Goal: Navigation & Orientation: Find specific page/section

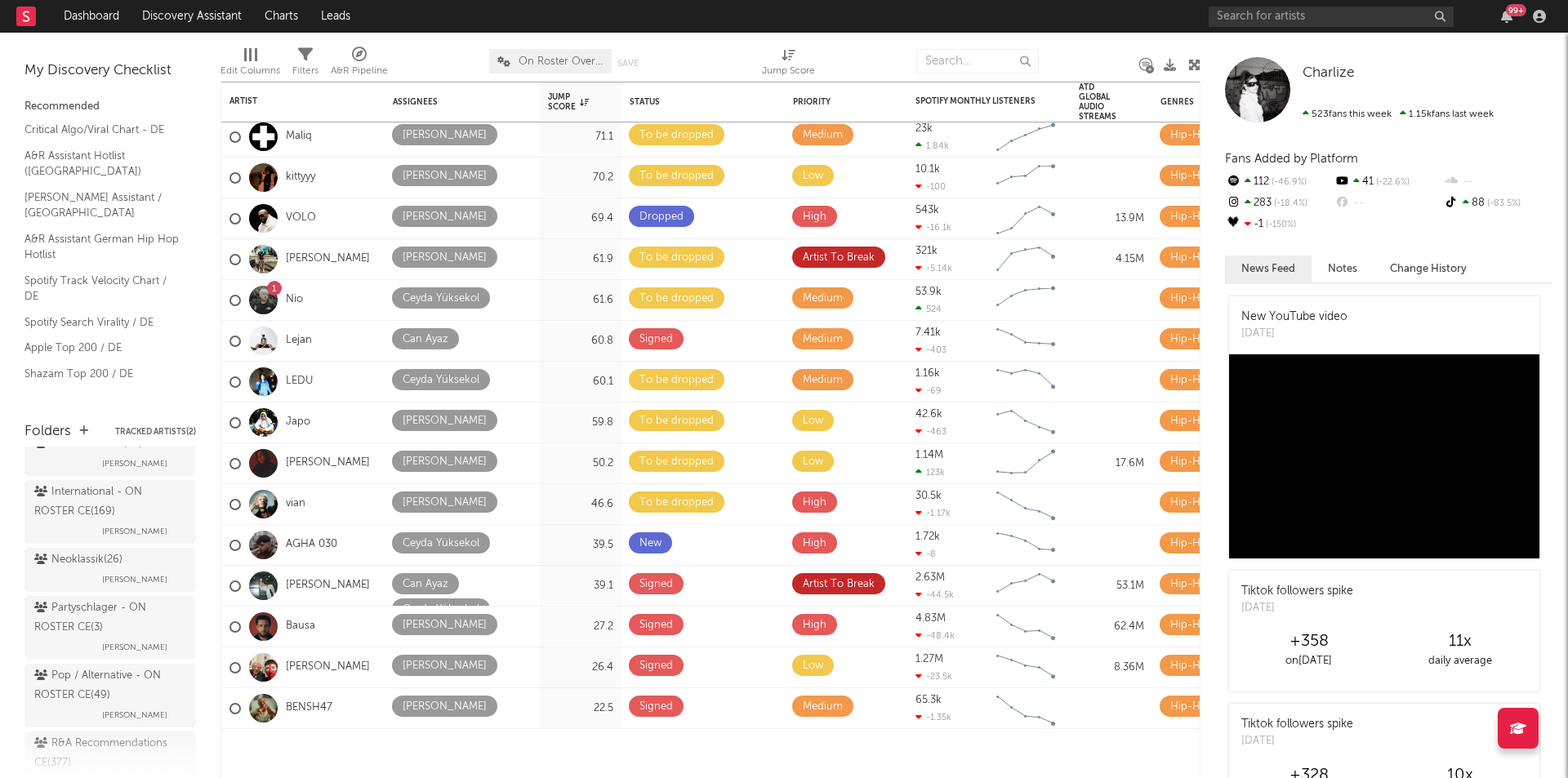
scroll to position [571, 0]
click at [70, 624] on div "Pop / Alternative - ON ROSTER CE ( 49 )" at bounding box center [108, 604] width 148 height 39
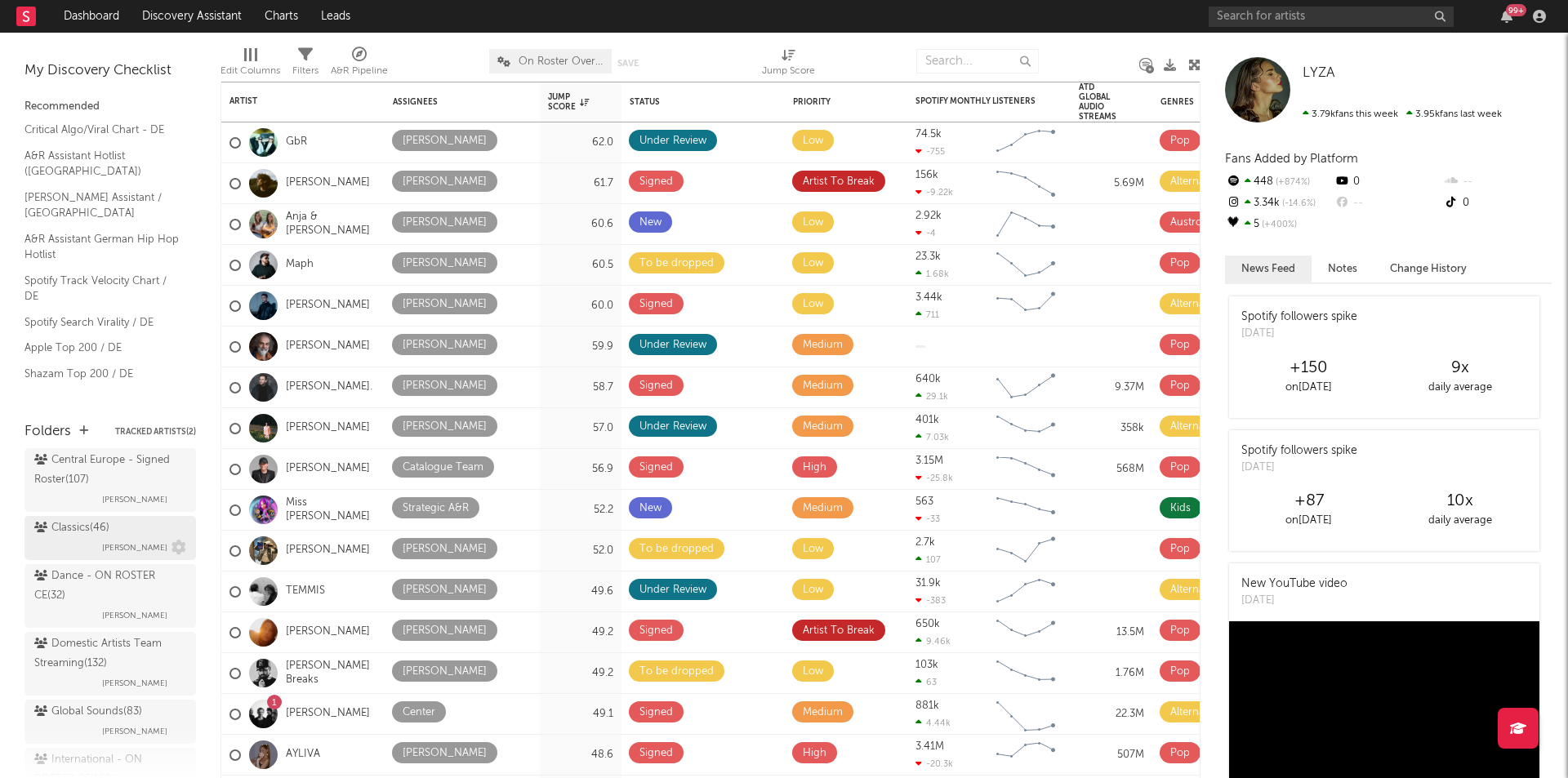
scroll to position [212, 0]
click at [85, 616] on div "Dance - ON ROSTER CE ( 32 )" at bounding box center [108, 596] width 148 height 39
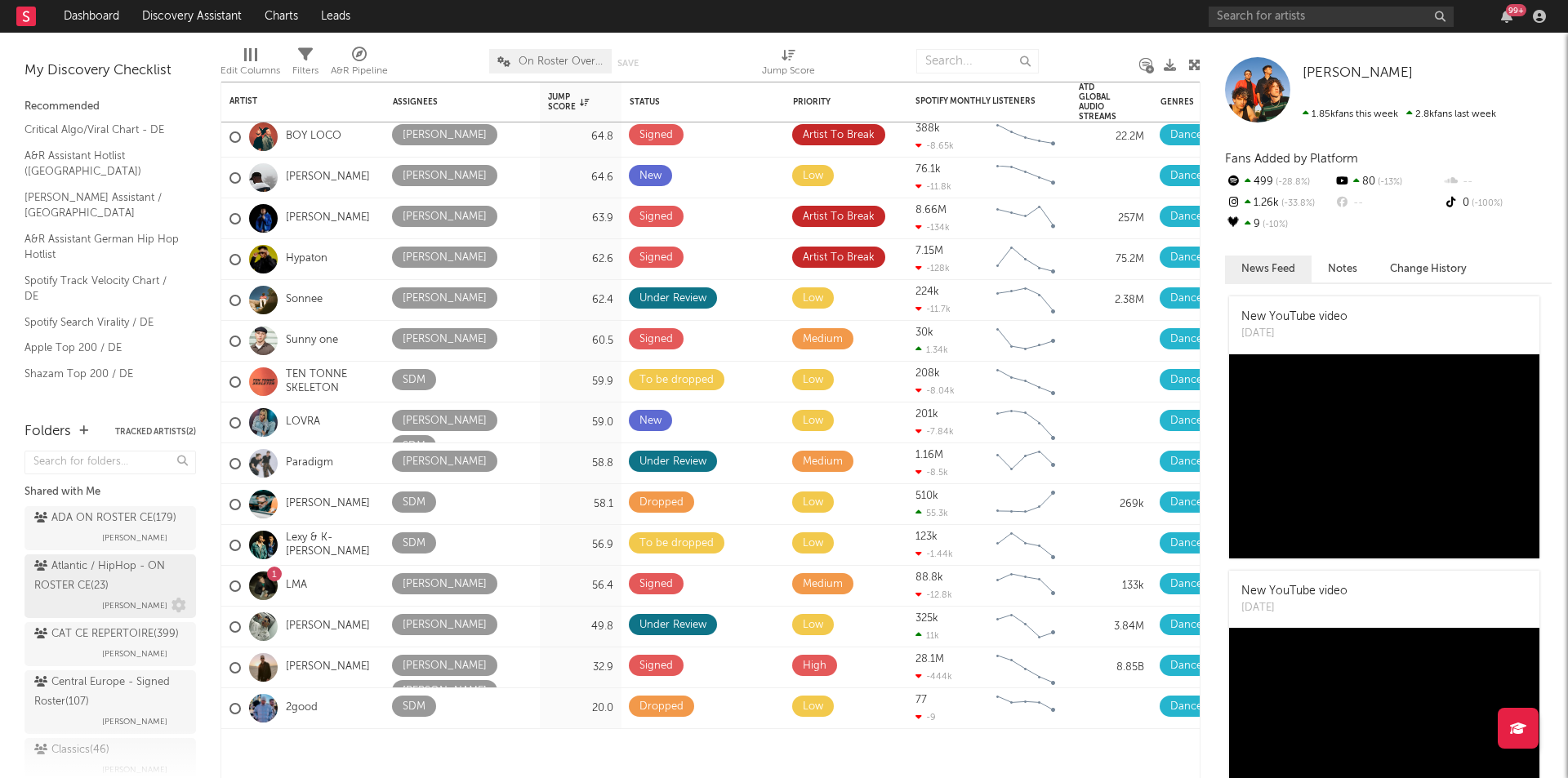
click at [56, 592] on div "Atlantic / HipHop - ON ROSTER CE ( 23 )" at bounding box center [108, 576] width 148 height 39
